Goal: Task Accomplishment & Management: Manage account settings

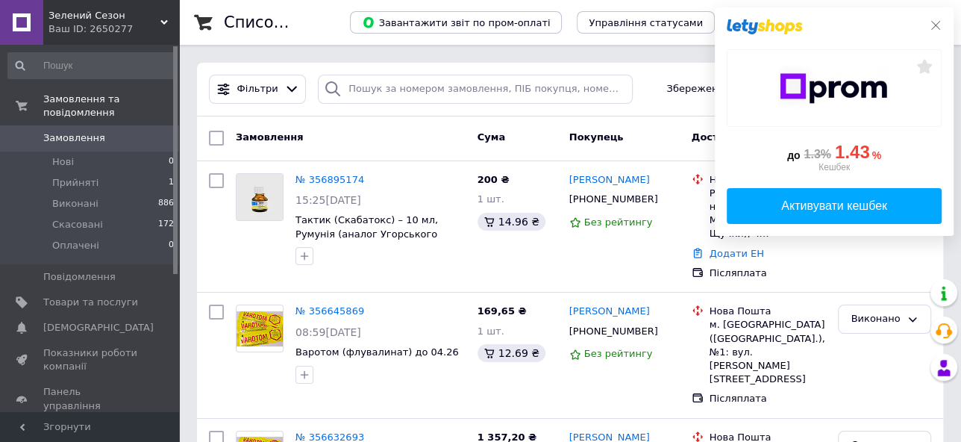
click at [935, 25] on icon at bounding box center [936, 25] width 12 height 12
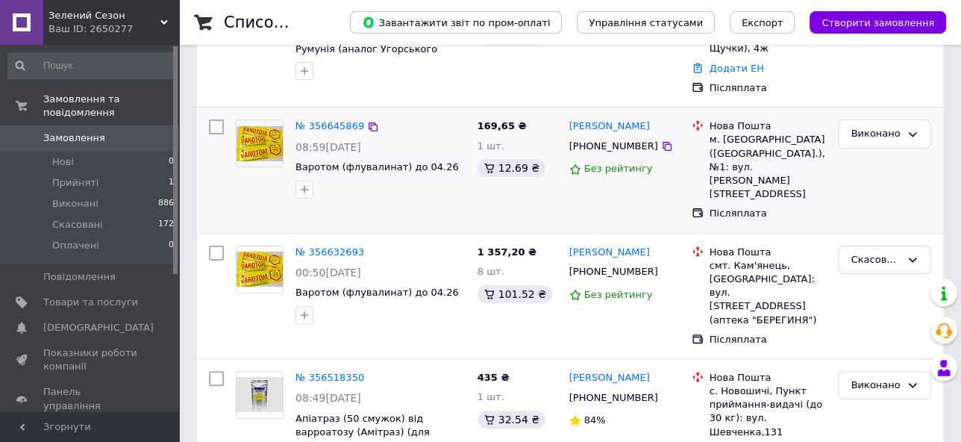
scroll to position [187, 0]
